Goal: Information Seeking & Learning: Learn about a topic

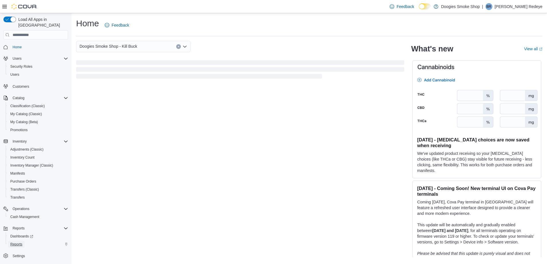
click at [17, 242] on span "Reports" at bounding box center [16, 244] width 12 height 5
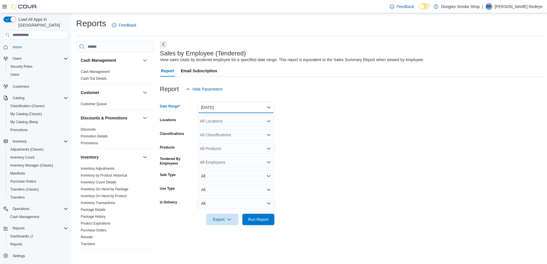
click at [215, 108] on button "[DATE]" at bounding box center [236, 107] width 77 height 11
click at [303, 103] on form "Date Range [DATE] Locations All Locations Classifications All Classifications P…" at bounding box center [351, 160] width 382 height 130
click at [248, 123] on div "All Locations" at bounding box center [236, 121] width 77 height 11
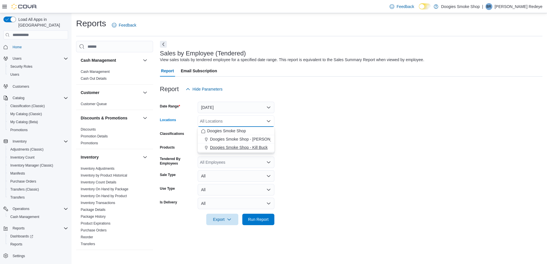
click at [254, 148] on span "Doogies Smoke Shop - Kill Buck" at bounding box center [239, 148] width 58 height 6
drag, startPoint x: 302, startPoint y: 147, endPoint x: 273, endPoint y: 149, distance: 29.5
click at [301, 147] on form "Date Range [DATE] Locations Doogies Smoke Shop - Kill Buck Combo box. Selected.…" at bounding box center [351, 160] width 382 height 130
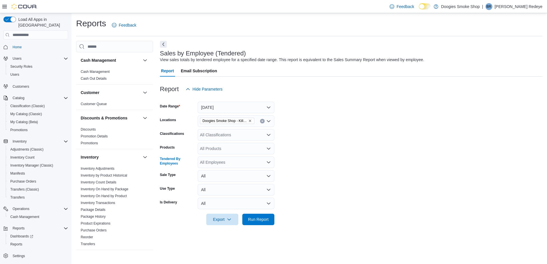
click at [237, 165] on div "All Employees" at bounding box center [236, 162] width 77 height 11
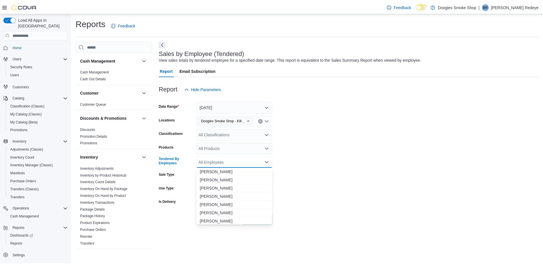
scroll to position [229, 0]
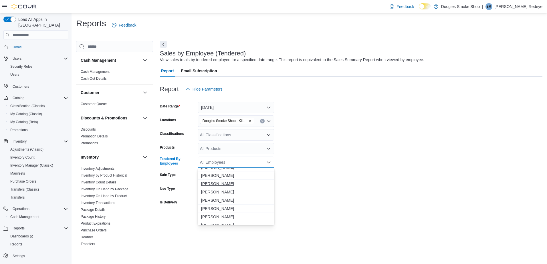
click at [218, 182] on span "[PERSON_NAME]" at bounding box center [236, 184] width 70 height 6
drag, startPoint x: 324, startPoint y: 192, endPoint x: 292, endPoint y: 206, distance: 35.5
click at [324, 192] on form "Date Range [DATE] Locations Doogies Smoke Shop - Kill Buck Classifications All …" at bounding box center [351, 160] width 382 height 130
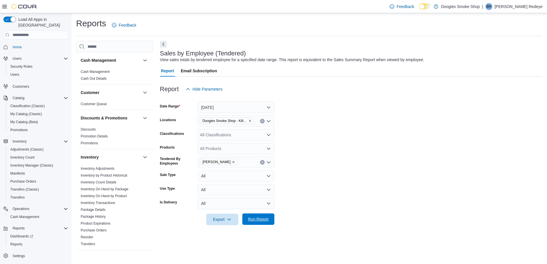
click at [264, 219] on span "Run Report" at bounding box center [258, 220] width 21 height 6
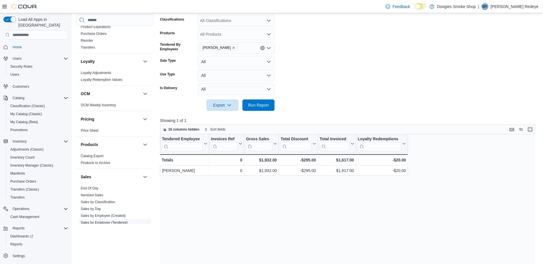
scroll to position [200, 0]
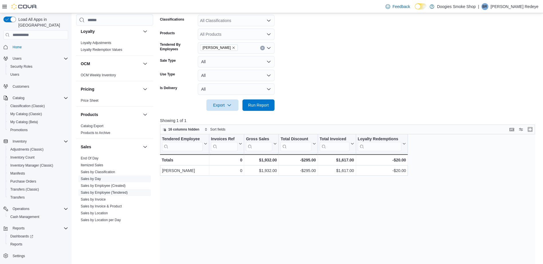
click at [98, 206] on link "Sales by Invoice & Product" at bounding box center [101, 207] width 41 height 4
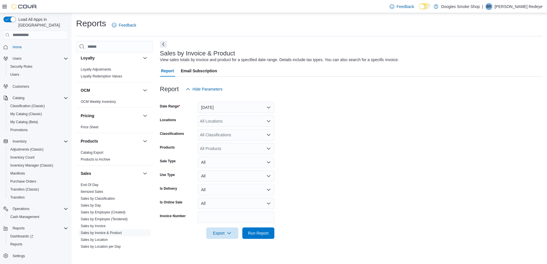
click at [232, 126] on div "All Locations" at bounding box center [236, 121] width 77 height 11
click at [244, 147] on span "Doogies Smoke Shop - Kill Buck" at bounding box center [239, 148] width 58 height 6
drag, startPoint x: 300, startPoint y: 154, endPoint x: 246, endPoint y: 153, distance: 53.5
click at [299, 154] on form "Date Range [DATE] Locations Doogies Smoke Shop - Kill Buck Classifications All …" at bounding box center [351, 167] width 382 height 144
click at [267, 233] on span "Run Report" at bounding box center [258, 233] width 21 height 6
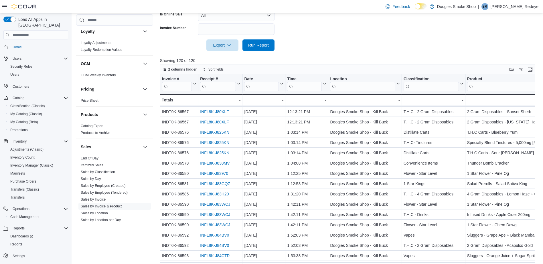
scroll to position [205, 0]
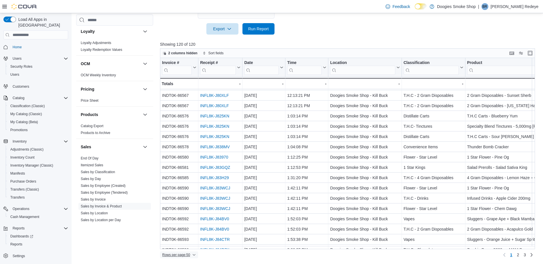
click at [182, 256] on span "Rows per page : 50" at bounding box center [176, 255] width 28 height 5
click at [187, 245] on span "100 rows" at bounding box center [186, 243] width 18 height 5
click at [526, 257] on span "2" at bounding box center [525, 255] width 2 height 6
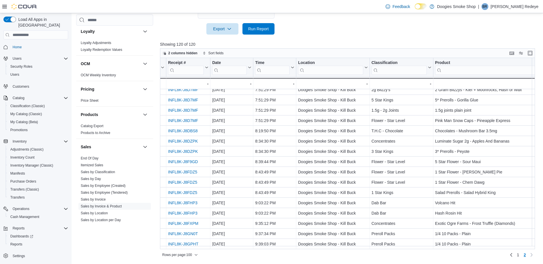
scroll to position [49, 29]
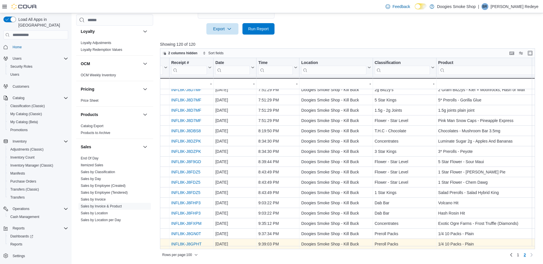
click at [197, 242] on link "INFL8K-J8GPHT" at bounding box center [186, 244] width 30 height 5
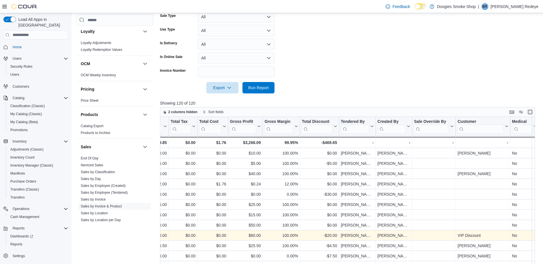
scroll to position [205, 0]
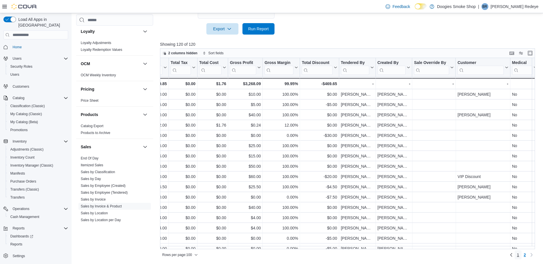
click at [519, 255] on span "1" at bounding box center [518, 255] width 2 height 6
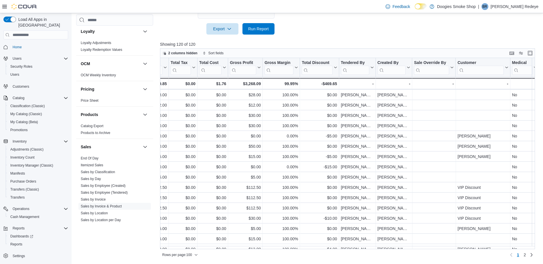
scroll to position [658, 629]
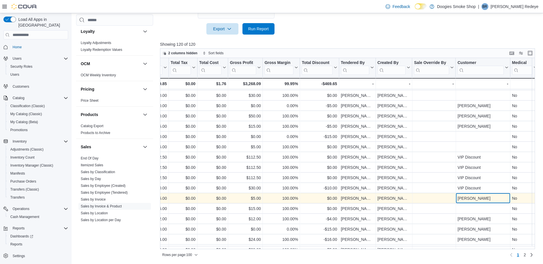
click at [477, 197] on div "[PERSON_NAME]" at bounding box center [482, 198] width 51 height 7
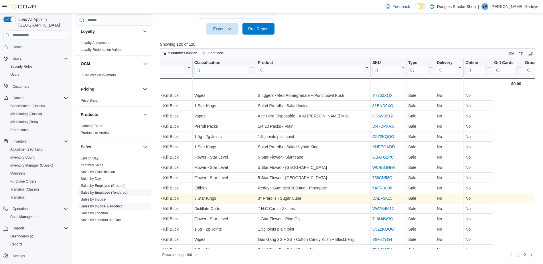
scroll to position [658, 0]
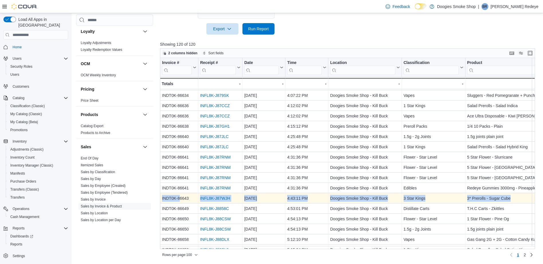
drag, startPoint x: 461, startPoint y: 197, endPoint x: 179, endPoint y: 195, distance: 281.5
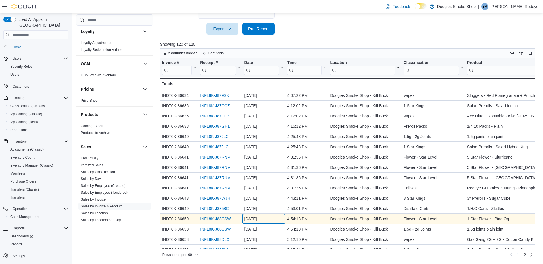
click at [272, 218] on div "[DATE]" at bounding box center [263, 219] width 39 height 7
click at [220, 221] on link "INFL8K-J88CSW" at bounding box center [215, 219] width 31 height 5
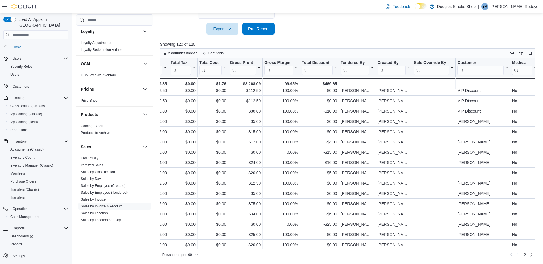
scroll to position [729, 629]
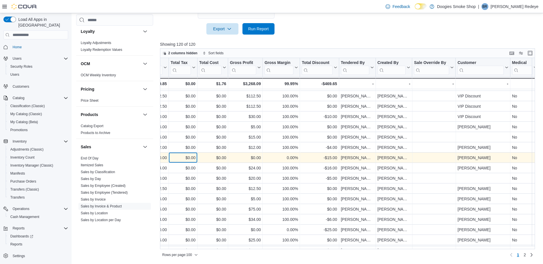
click at [191, 158] on div "$0.00" at bounding box center [183, 157] width 25 height 7
click at [179, 160] on div "$0.00" at bounding box center [183, 157] width 25 height 7
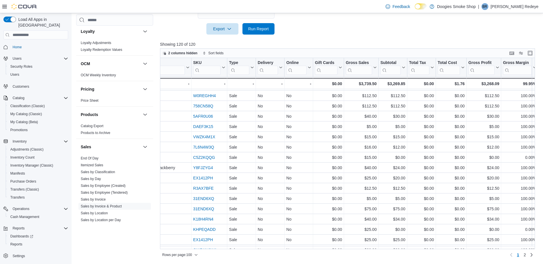
scroll to position [729, 388]
click at [164, 157] on div "Invoice # Click to view column header actions Receipt # Click to view column he…" at bounding box center [349, 153] width 379 height 191
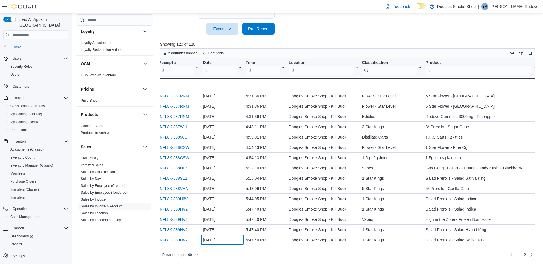
scroll to position [740, 41]
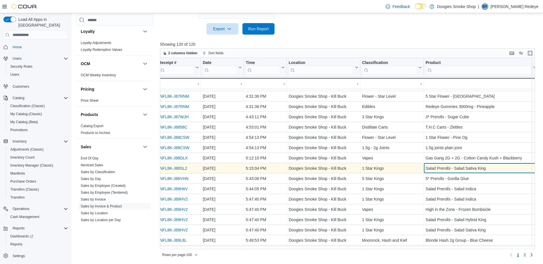
drag, startPoint x: 306, startPoint y: 247, endPoint x: 453, endPoint y: 169, distance: 166.4
click at [453, 169] on div "Salad Prerolls - Salad Sativa King" at bounding box center [480, 168] width 111 height 7
